Goal: Transaction & Acquisition: Purchase product/service

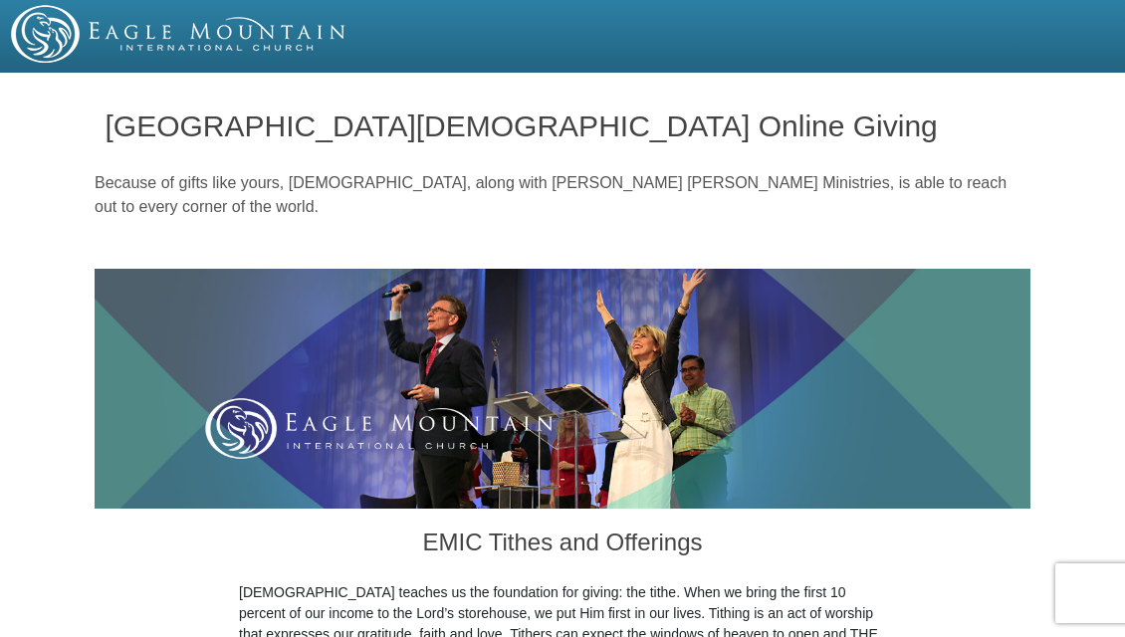
radio input "true"
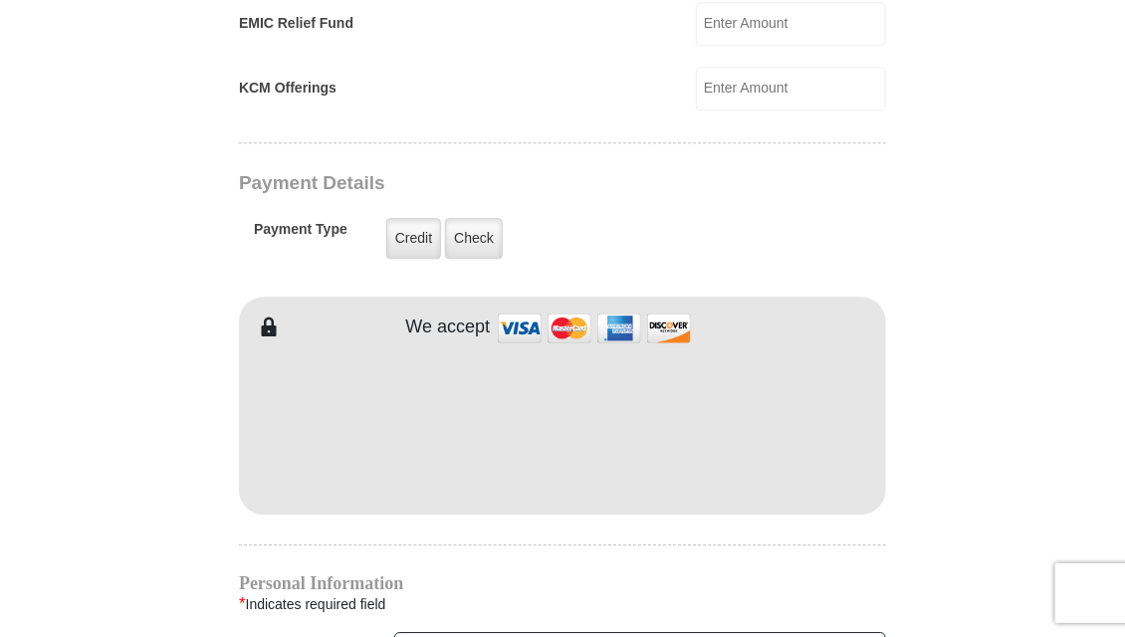
scroll to position [1443, 0]
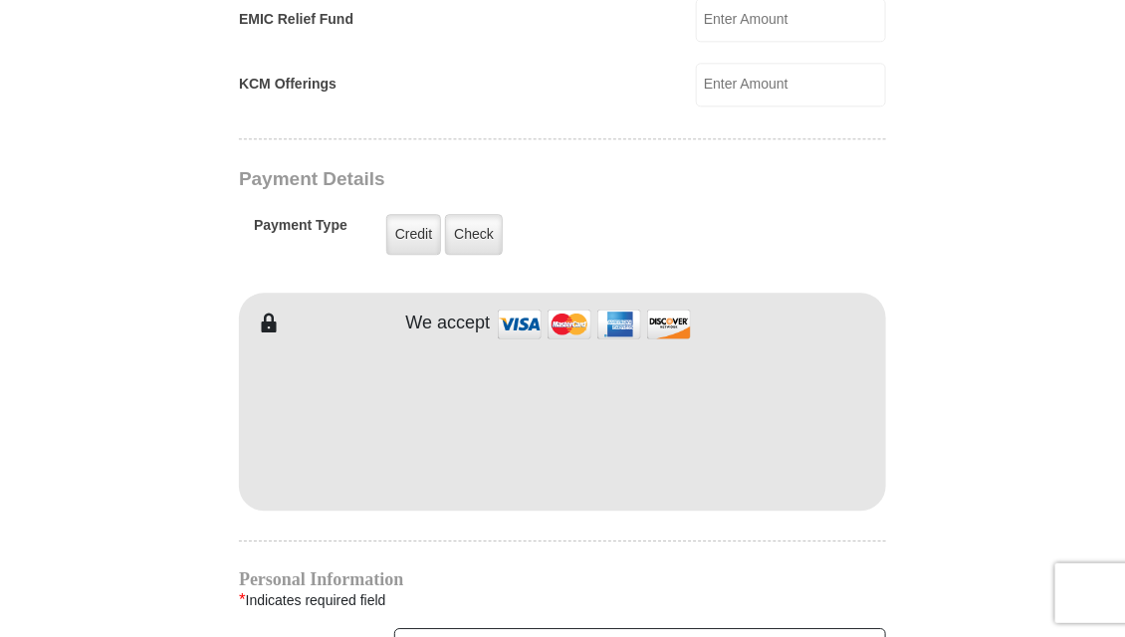
type input "20.00"
click at [420, 247] on label "Credit" at bounding box center [413, 234] width 55 height 41
click at [0, 0] on input "Credit" at bounding box center [0, 0] width 0 height 0
type input "Joanne"
type input "DeLillo"
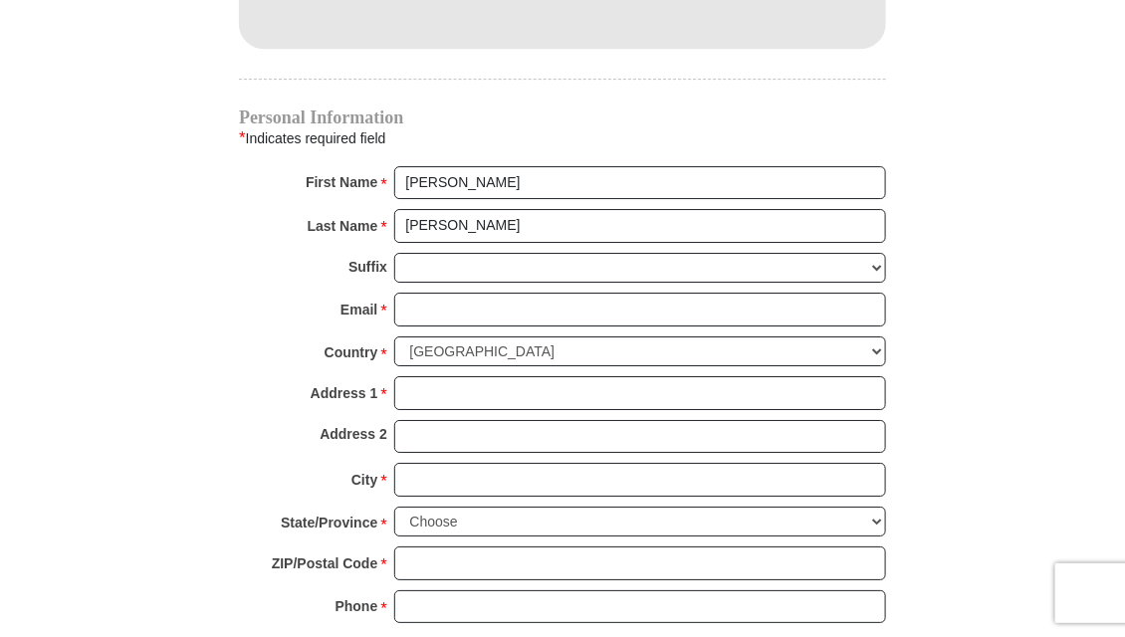
scroll to position [1906, 0]
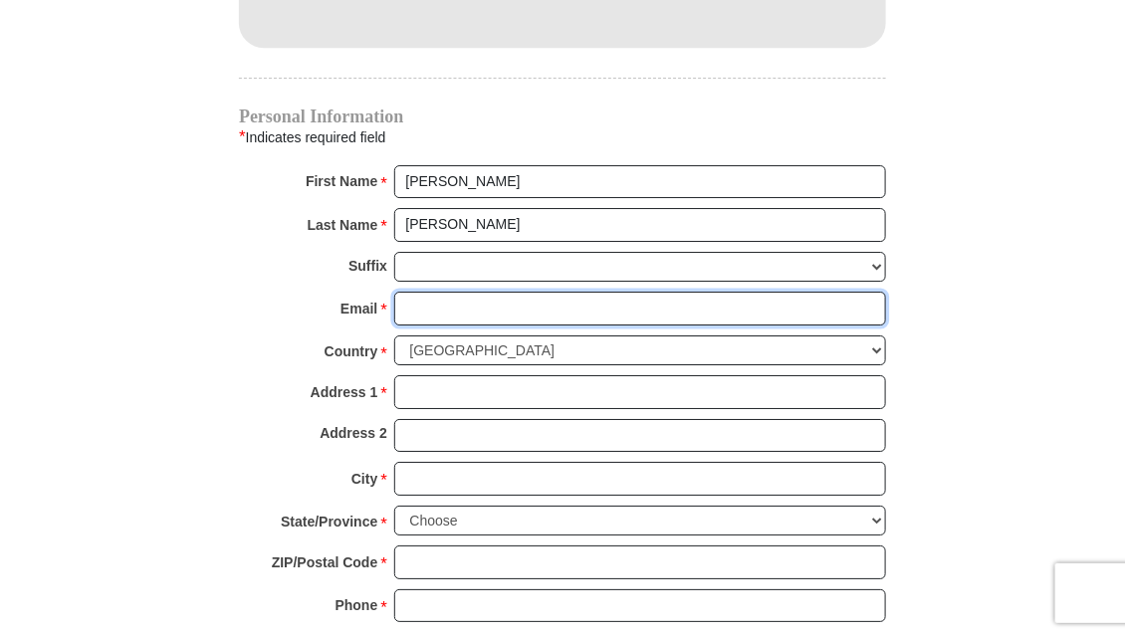
click at [430, 303] on input "Email *" at bounding box center [640, 309] width 492 height 34
type input "littlelamb626@gmail.com"
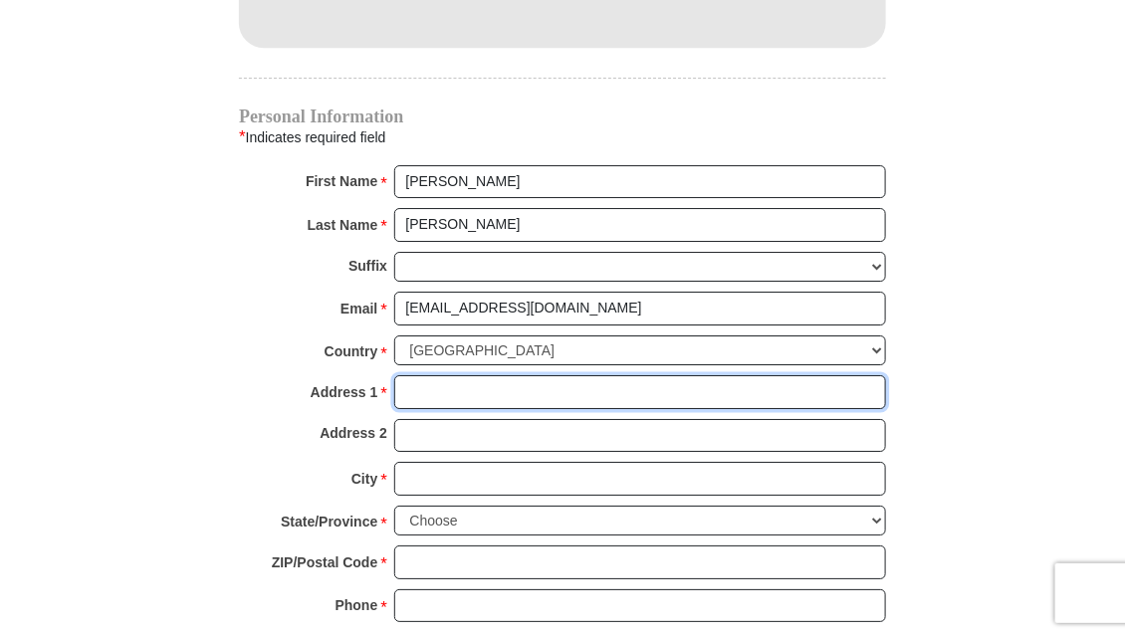
type input "626 Granite Springs Road"
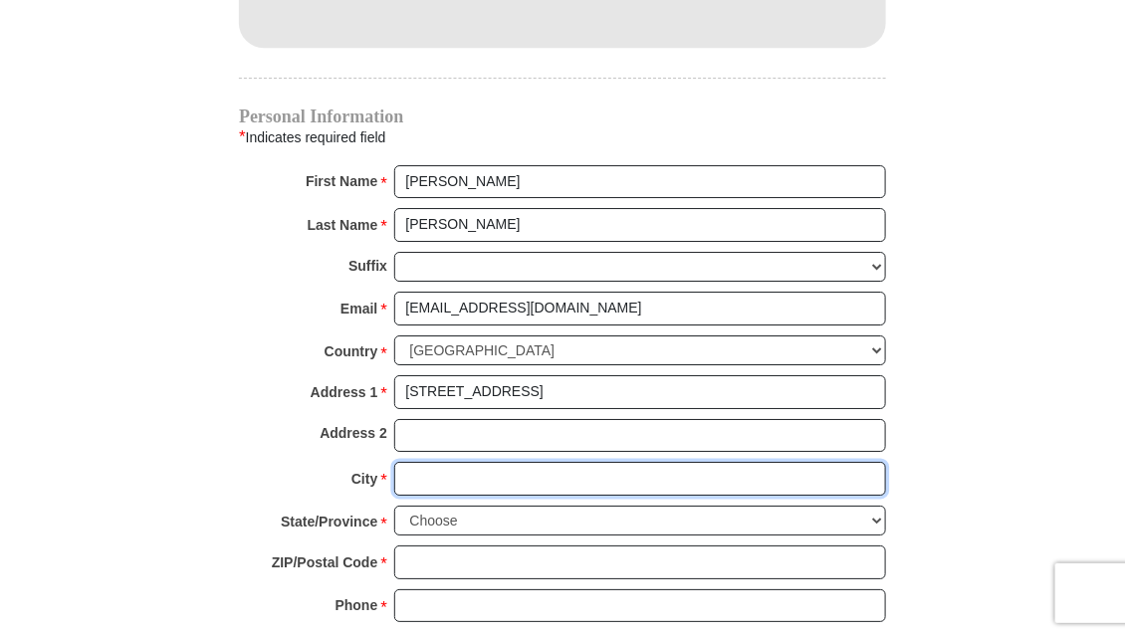
type input "Yorktown Heights"
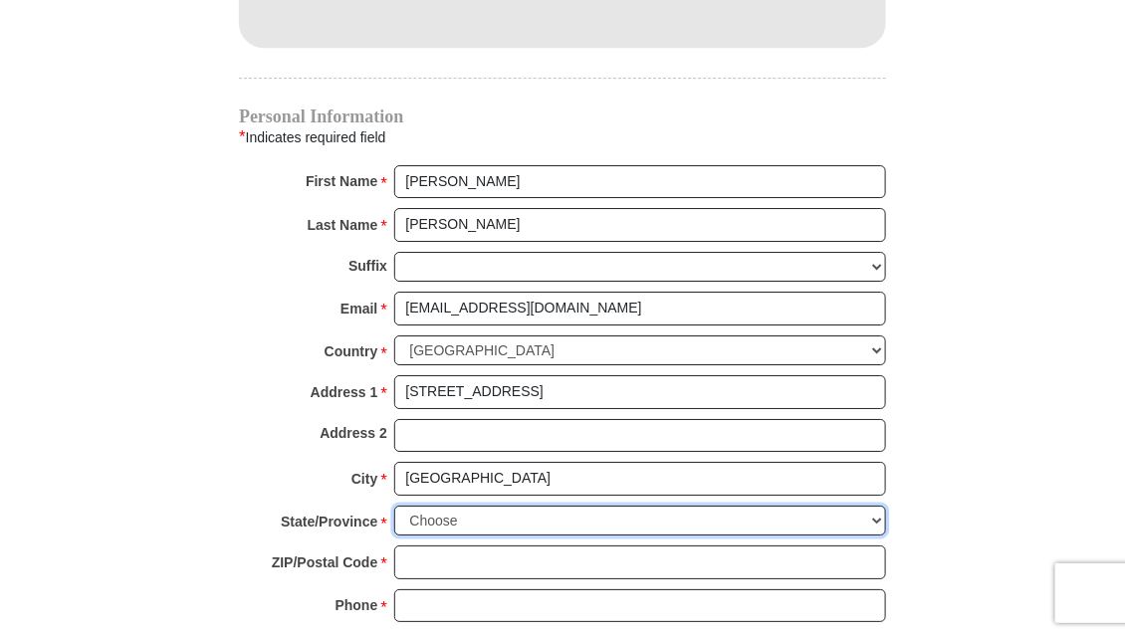
select select "NY"
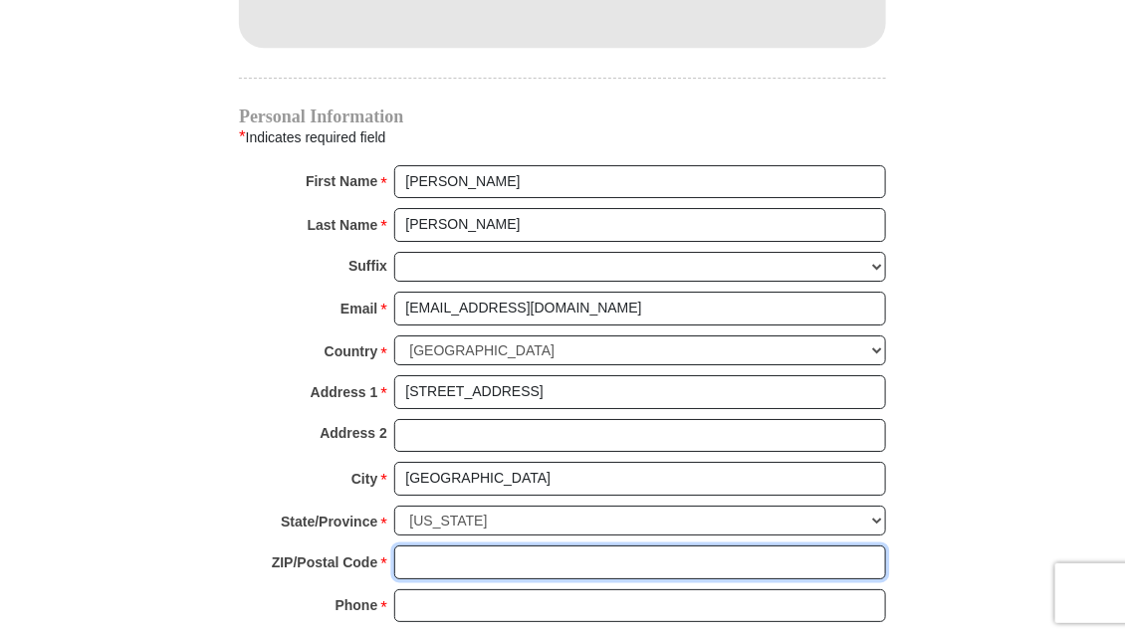
type input "10598-3427"
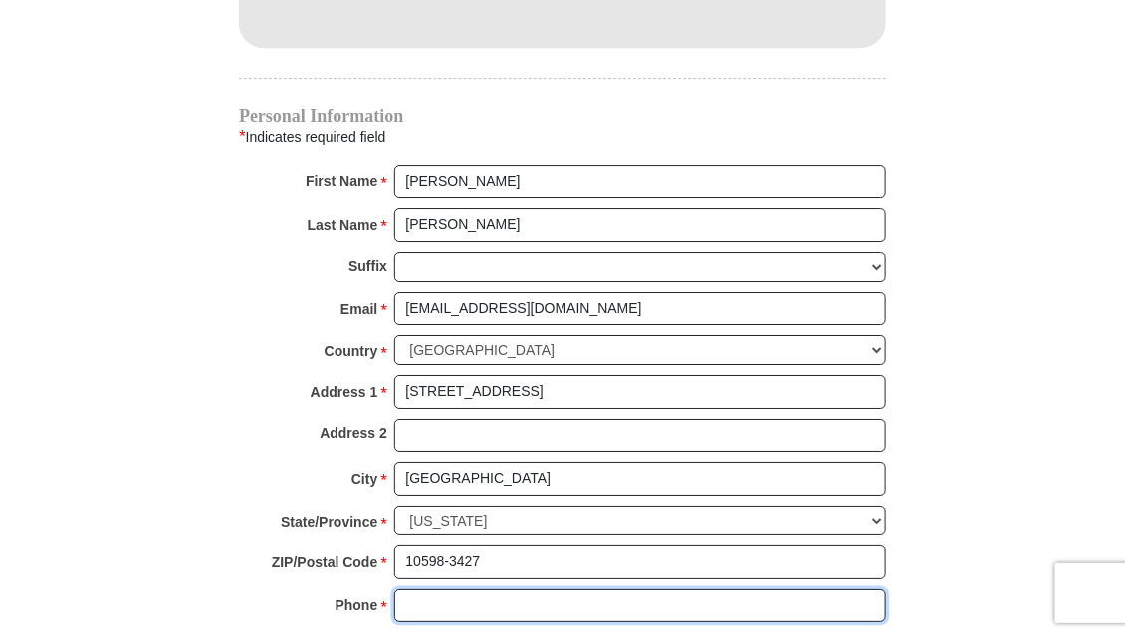
type input "9142153863"
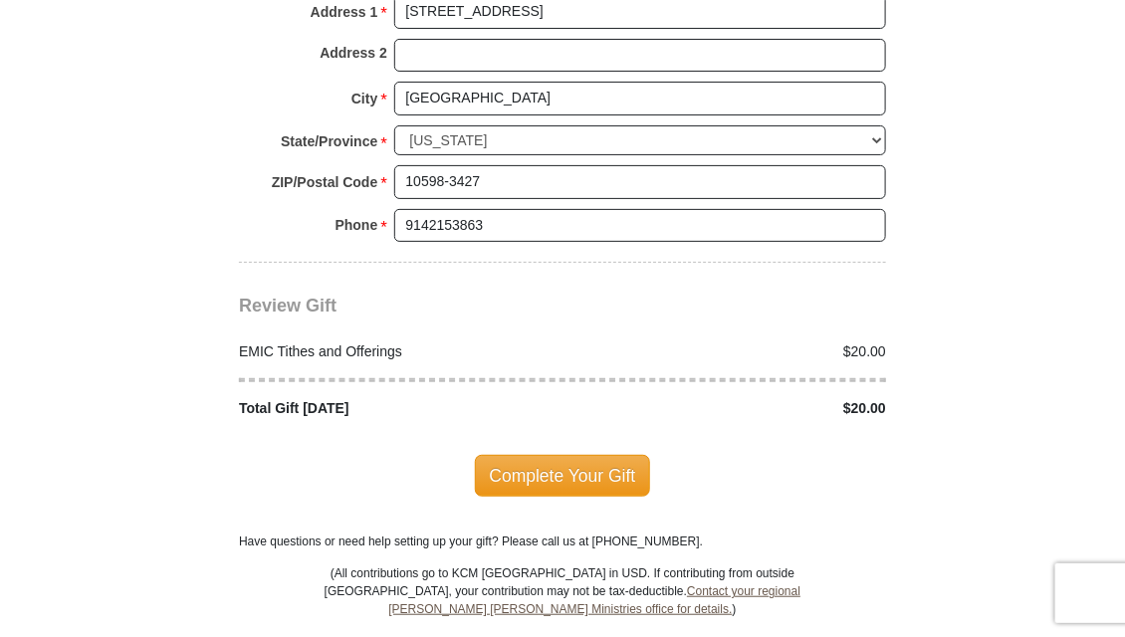
scroll to position [2287, 0]
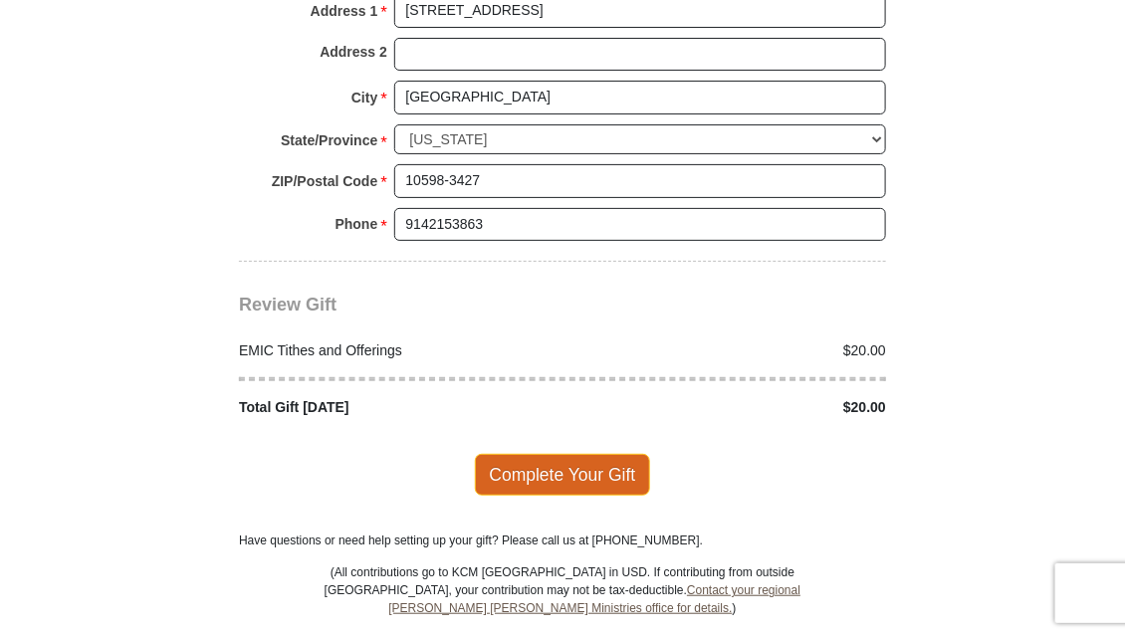
click at [614, 472] on span "Complete Your Gift" at bounding box center [563, 475] width 176 height 42
